Goal: Understand process/instructions: Learn how to perform a task or action

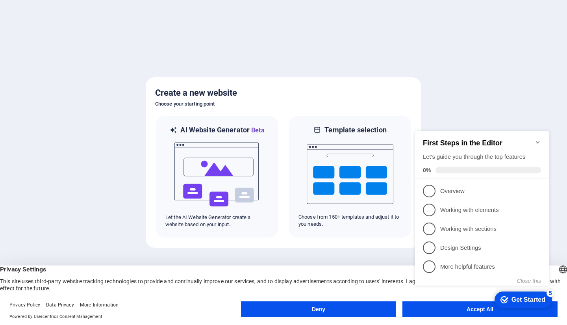
click div "checkmark Get Started 5 First Steps in the Editor Let's guide you through the t…"
click at [481, 185] on link "1 Overview - incomplete" at bounding box center [482, 191] width 118 height 13
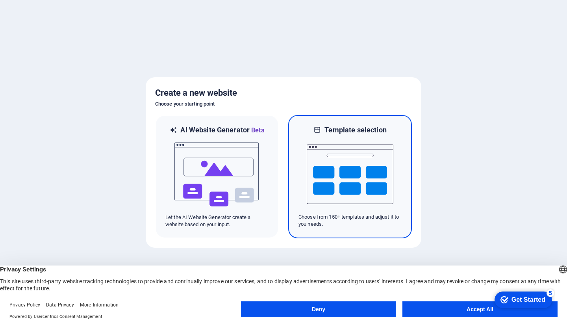
click at [349, 182] on img at bounding box center [350, 174] width 87 height 79
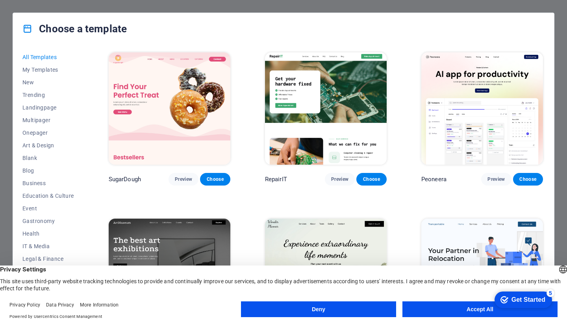
click at [545, 61] on div "All Templates My Templates New Trending Landingpage Multipager Onepager Art & D…" at bounding box center [283, 179] width 541 height 268
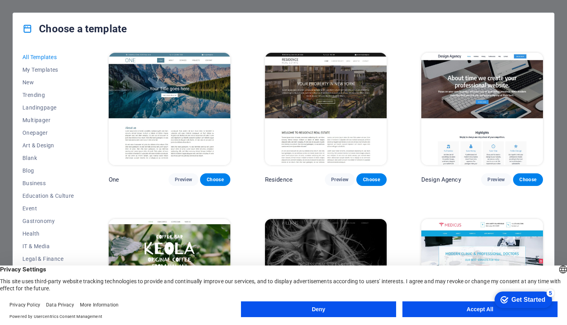
scroll to position [7271, 0]
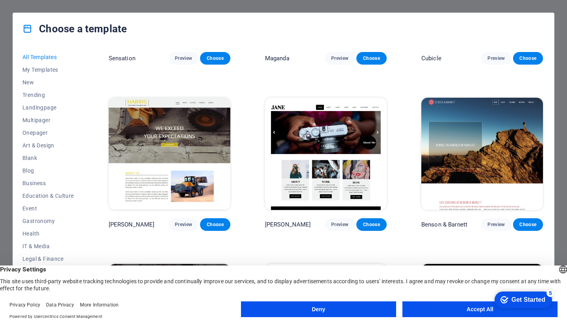
click at [470, 306] on button "Accept All" at bounding box center [480, 309] width 155 height 16
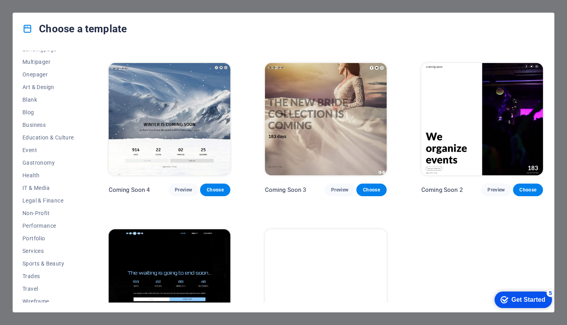
scroll to position [63, 0]
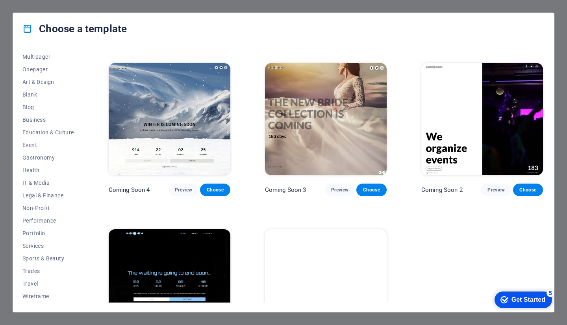
click at [56, 245] on span "Services" at bounding box center [48, 246] width 52 height 6
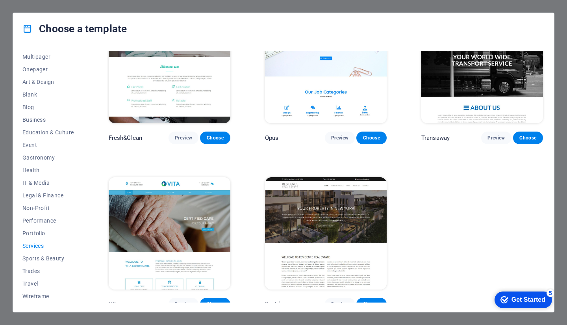
click at [60, 133] on span "Education & Culture" at bounding box center [48, 132] width 52 height 6
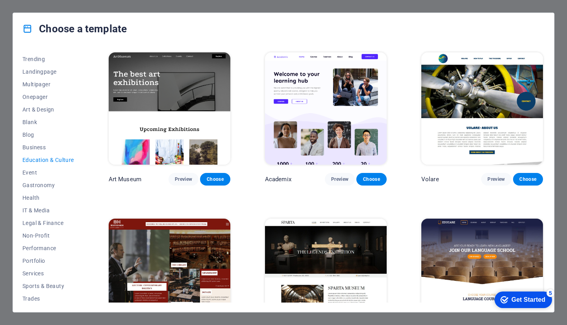
scroll to position [63, 0]
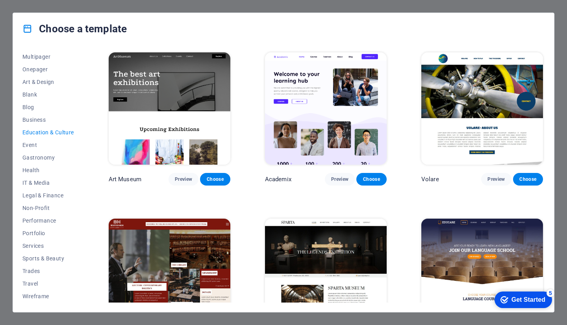
click at [85, 56] on div "All Templates My Templates New Trending Landingpage Multipager Onepager Art & D…" at bounding box center [283, 179] width 541 height 268
click at [545, 225] on div "All Templates My Templates New Trending Landingpage Multipager Onepager Art & D…" at bounding box center [283, 179] width 541 height 268
click at [545, 236] on div "All Templates My Templates New Trending Landingpage Multipager Onepager Art & D…" at bounding box center [283, 179] width 541 height 268
click at [545, 232] on div "All Templates My Templates New Trending Landingpage Multipager Onepager Art & D…" at bounding box center [283, 179] width 541 height 268
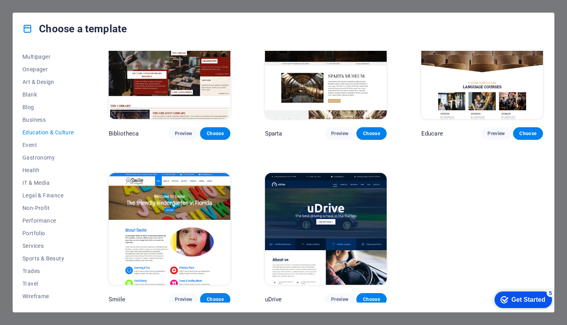
drag, startPoint x: 547, startPoint y: 194, endPoint x: 544, endPoint y: 207, distance: 13.7
click at [544, 207] on div "All Templates My Templates New Trending Landingpage Multipager Onepager Art & D…" at bounding box center [283, 179] width 541 height 268
click at [82, 84] on div "All Templates My Templates New Trending Landingpage Multipager Onepager Art & D…" at bounding box center [52, 177] width 61 height 252
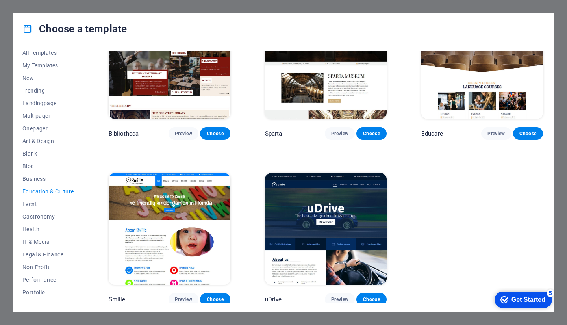
scroll to position [0, 0]
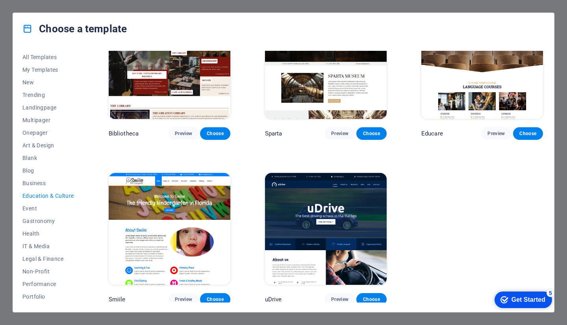
click at [83, 219] on div "All Templates My Templates New Trending Landingpage Multipager Onepager Art & D…" at bounding box center [52, 177] width 61 height 252
click at [56, 246] on span "IT & Media" at bounding box center [48, 246] width 52 height 6
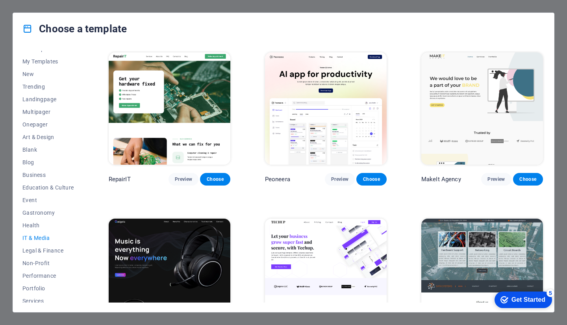
scroll to position [12, 0]
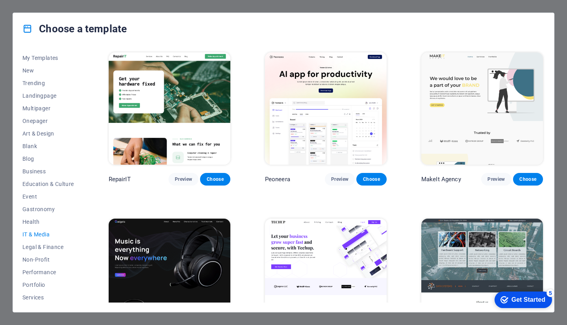
drag, startPoint x: 545, startPoint y: 139, endPoint x: 545, endPoint y: 161, distance: 22.1
click at [545, 161] on div "All Templates My Templates New Trending Landingpage Multipager Onepager Art & D…" at bounding box center [283, 179] width 541 height 268
click at [542, 160] on div "MakeIt Agency Preview Choose" at bounding box center [482, 118] width 125 height 135
click at [541, 145] on div "MakeIt Agency Preview Choose" at bounding box center [482, 118] width 125 height 135
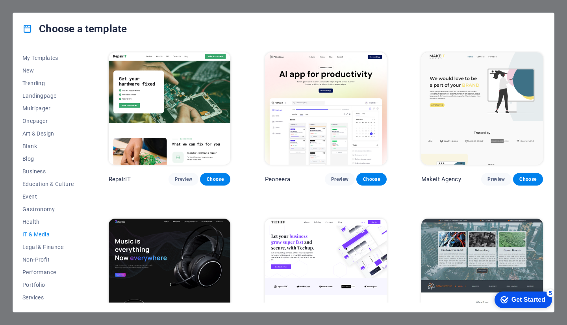
click at [541, 145] on img at bounding box center [483, 108] width 122 height 112
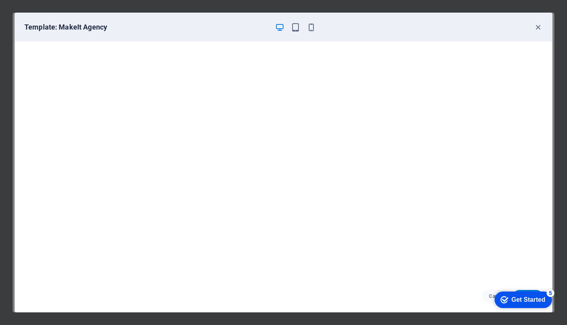
click at [539, 26] on icon "button" at bounding box center [538, 27] width 9 height 9
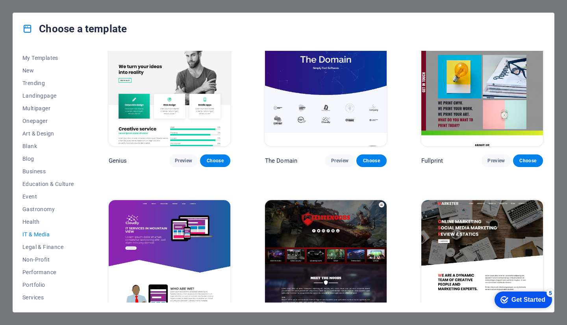
scroll to position [377, 0]
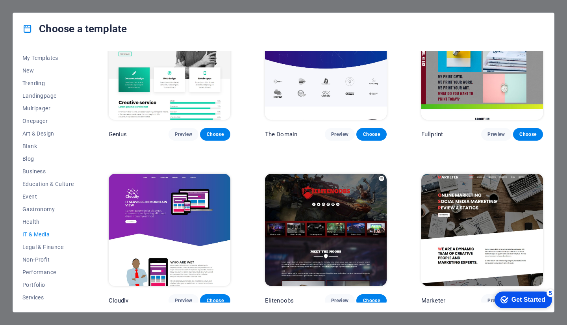
click at [336, 133] on span "Preview" at bounding box center [339, 134] width 17 height 6
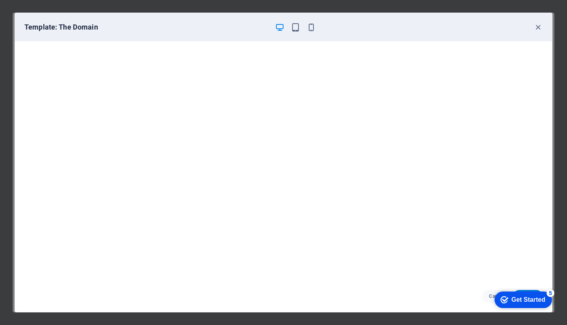
click at [539, 32] on div "Template: The Domain" at bounding box center [283, 27] width 537 height 28
click at [535, 24] on icon "button" at bounding box center [538, 27] width 9 height 9
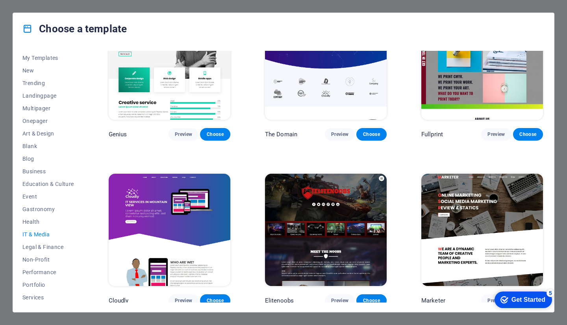
click at [546, 164] on div "All Templates My Templates New Trending Landingpage Multipager Onepager Art & D…" at bounding box center [283, 179] width 541 height 268
click at [41, 294] on span "Services" at bounding box center [48, 297] width 52 height 6
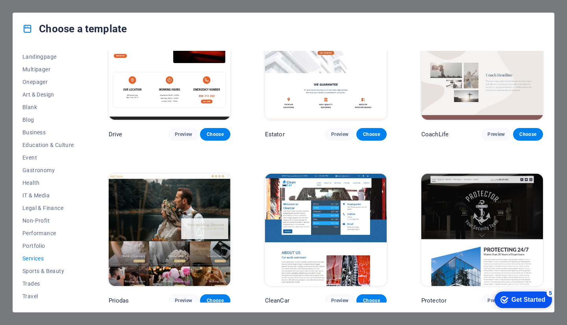
scroll to position [63, 0]
click at [410, 127] on div "RepairIT Preview Choose Transportable Preview Choose Health & Food Preview Choo…" at bounding box center [326, 240] width 438 height 1132
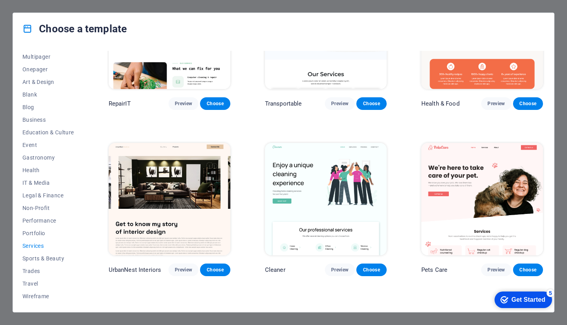
scroll to position [0, 0]
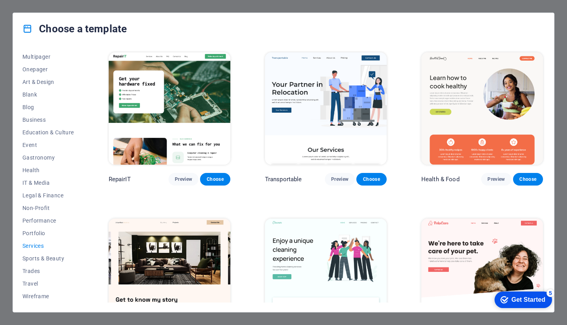
click at [55, 117] on span "Business" at bounding box center [48, 120] width 52 height 6
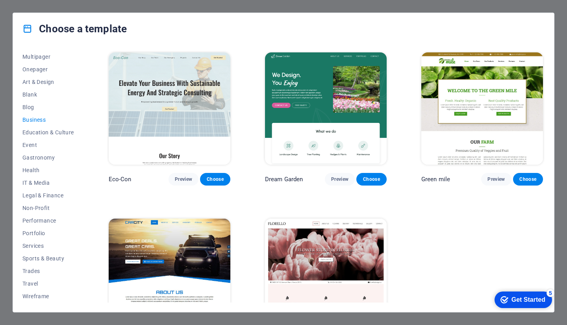
scroll to position [47, 0]
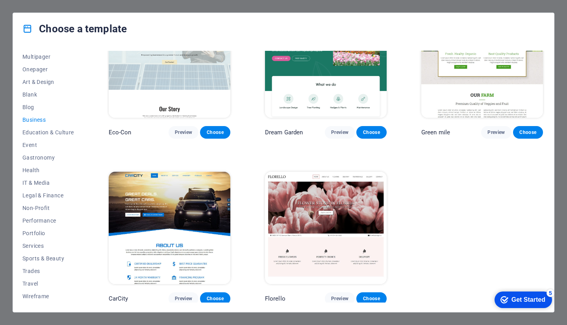
drag, startPoint x: 545, startPoint y: 234, endPoint x: 56, endPoint y: 12, distance: 536.7
drag, startPoint x: 56, startPoint y: 252, endPoint x: 51, endPoint y: 249, distance: 6.6
click at [51, 249] on div "All Templates My Templates New Trending Landingpage Multipager Onepager Art & D…" at bounding box center [52, 177] width 61 height 252
click at [51, 249] on span "Services" at bounding box center [48, 246] width 52 height 6
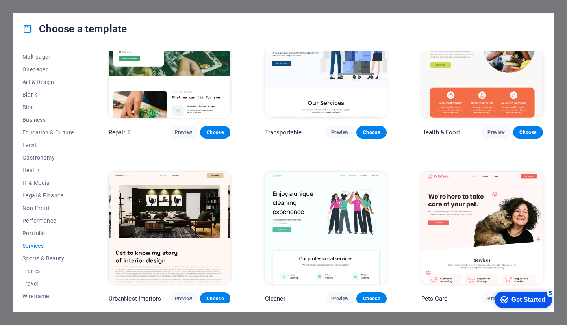
drag, startPoint x: 545, startPoint y: 86, endPoint x: 547, endPoint y: 106, distance: 19.8
click at [547, 106] on div "All Templates My Templates New Trending Landingpage Multipager Onepager Art & D…" at bounding box center [283, 179] width 541 height 268
drag, startPoint x: 543, startPoint y: 100, endPoint x: 537, endPoint y: 89, distance: 12.7
click at [537, 89] on div "Health & Food Preview Choose" at bounding box center [482, 71] width 125 height 135
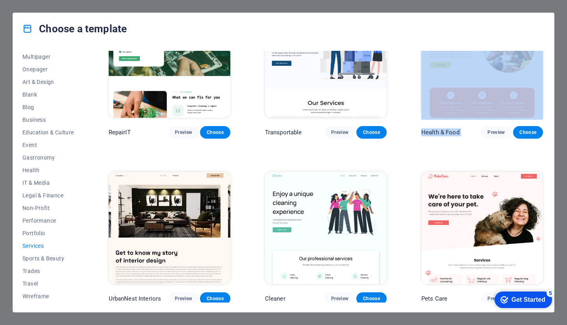
drag, startPoint x: 545, startPoint y: 115, endPoint x: 537, endPoint y: 121, distance: 10.2
click at [537, 121] on div "All Templates My Templates New Trending Landingpage Multipager Onepager Art & D…" at bounding box center [283, 179] width 541 height 268
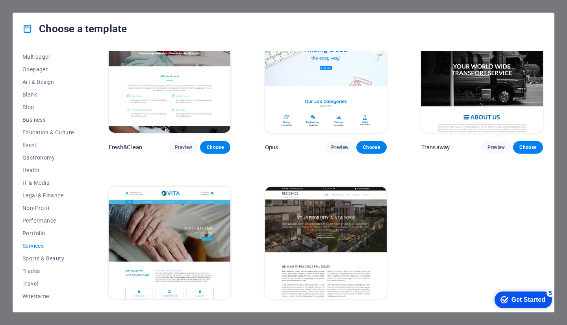
scroll to position [872, 0]
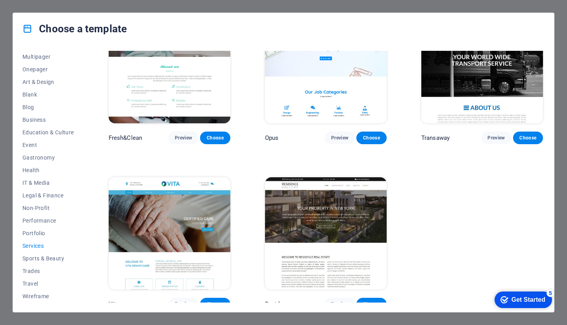
click at [461, 6] on div "Choose a template All Templates My Templates New Trending Landingpage Multipage…" at bounding box center [283, 162] width 567 height 325
drag, startPoint x: 72, startPoint y: 75, endPoint x: 79, endPoint y: 78, distance: 7.4
click at [79, 78] on div "All Templates My Templates New Trending Landingpage Multipager Onepager Art & D…" at bounding box center [52, 177] width 61 height 252
click at [57, 69] on span "Onepager" at bounding box center [48, 69] width 52 height 6
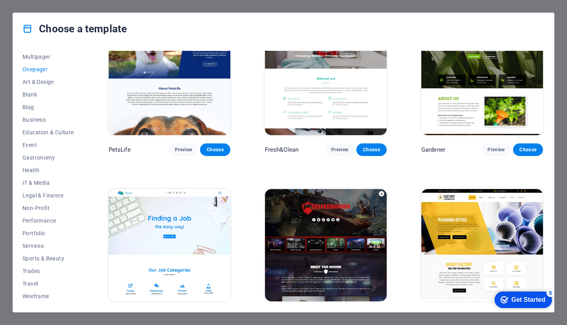
click at [545, 264] on div "All Templates My Templates New Trending Landingpage Multipager Onepager Art & D…" at bounding box center [283, 179] width 541 height 268
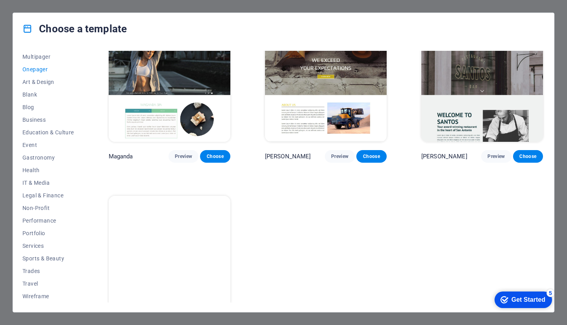
scroll to position [18, 0]
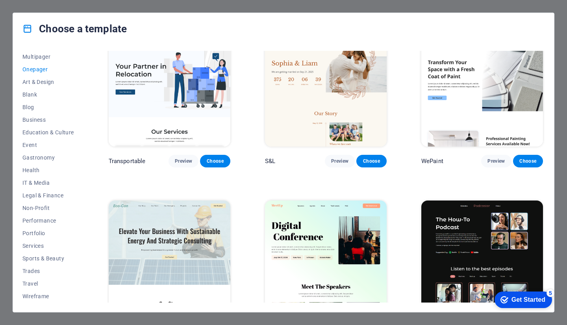
click at [558, 139] on div "Choose a template All Templates My Templates New Trending Landingpage Multipage…" at bounding box center [283, 162] width 567 height 325
click at [512, 299] on div "Get Started" at bounding box center [529, 299] width 34 height 7
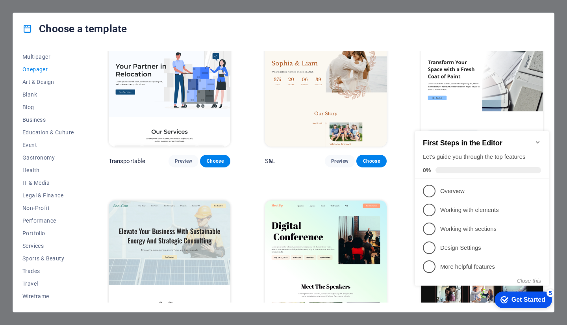
click at [526, 139] on h2 "First Steps in the Editor" at bounding box center [482, 143] width 118 height 8
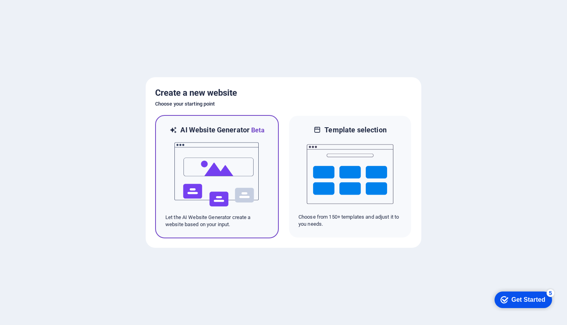
click at [227, 167] on img at bounding box center [217, 174] width 87 height 79
